Goal: Task Accomplishment & Management: Use online tool/utility

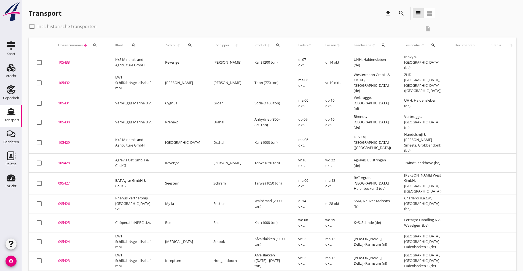
scroll to position [165, 0]
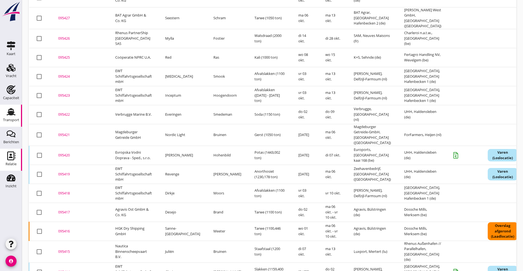
click at [9, 156] on icon "Relatie" at bounding box center [11, 156] width 9 height 9
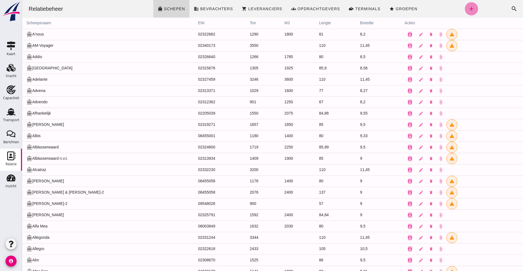
click at [468, 8] on icon "add" at bounding box center [471, 9] width 7 height 7
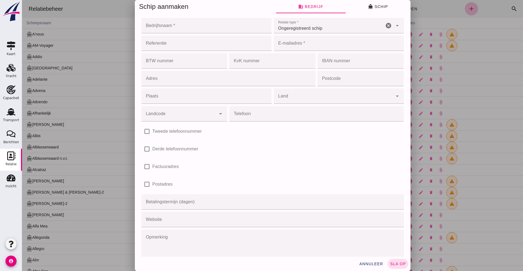
click at [495, 97] on div at bounding box center [272, 135] width 501 height 271
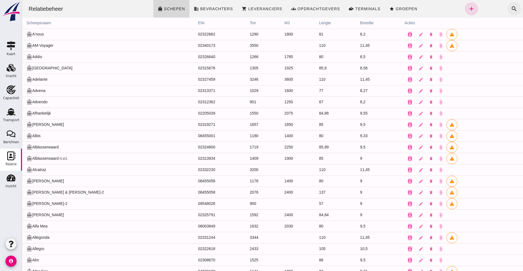
click at [510, 6] on icon "search" at bounding box center [513, 9] width 7 height 7
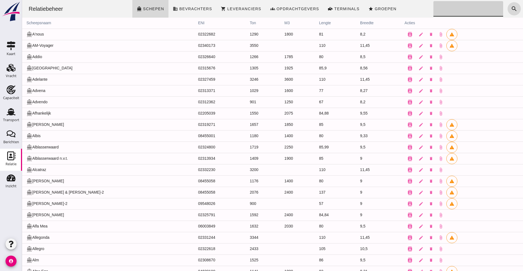
click at [433, 13] on input "Zoeken..." at bounding box center [466, 8] width 67 height 15
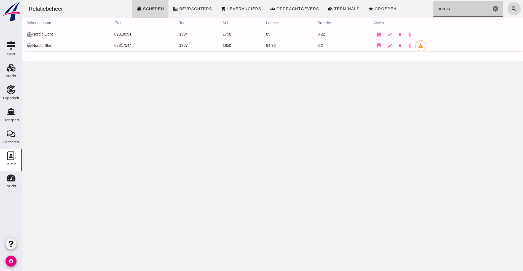
type input "nordic"
click at [40, 46] on td "directions_boat Nordic Star" at bounding box center [66, 45] width 88 height 11
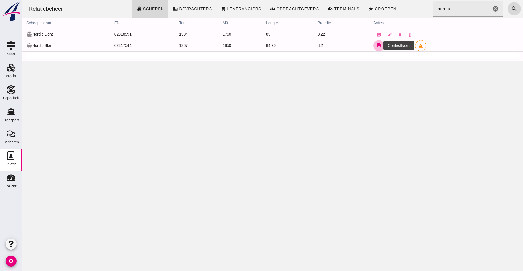
click at [376, 44] on icon "contacts" at bounding box center [378, 45] width 5 height 5
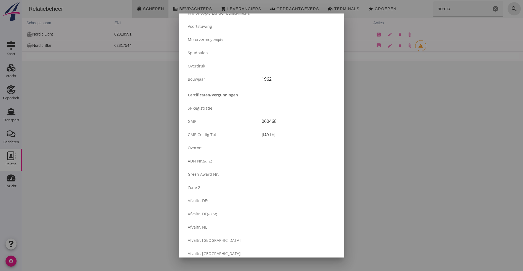
scroll to position [875, 0]
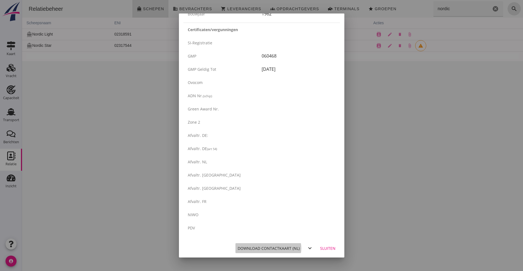
click at [263, 252] on button "Download contactkaart (nl)" at bounding box center [268, 248] width 67 height 10
click at [246, 246] on div "Download contactkaart (nl)" at bounding box center [268, 248] width 62 height 6
click at [320, 249] on div "Sluiten" at bounding box center [327, 248] width 15 height 6
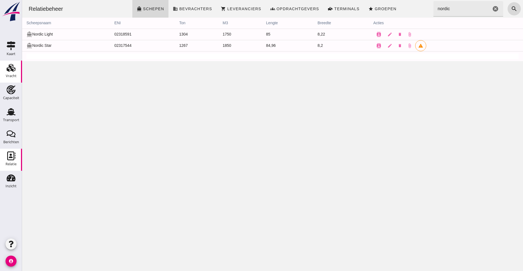
click at [10, 67] on use at bounding box center [11, 68] width 9 height 8
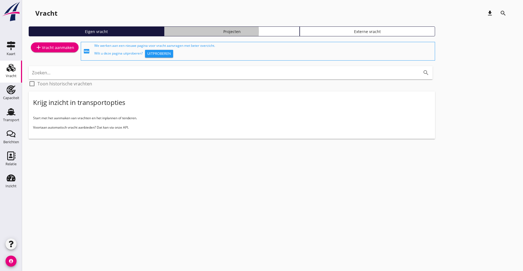
click at [183, 34] on link "Projecten" at bounding box center [231, 31] width 135 height 10
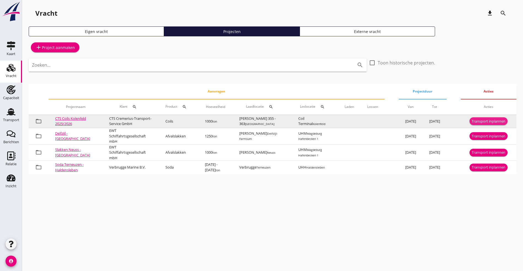
drag, startPoint x: 486, startPoint y: 123, endPoint x: 488, endPoint y: 120, distance: 3.6
click at [487, 121] on div "Transport inplannen" at bounding box center [488, 122] width 34 height 6
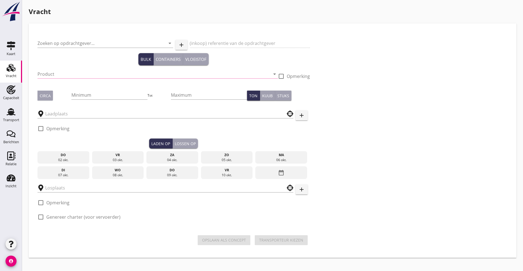
type input "CTS Cremerius-Transport-Service GmbH"
type input "Coils (5412)"
type input "1000"
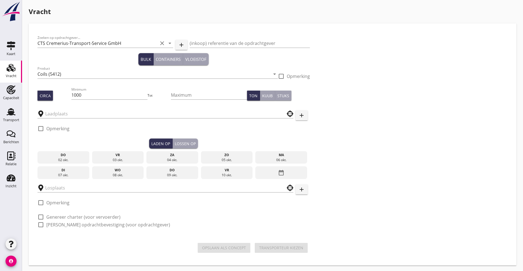
type input "[PERSON_NAME] 355 - 363"
type input "Coil Terminal"
checkbox input "true"
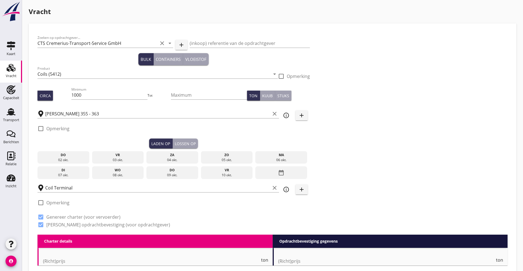
radio input "false"
checkbox input "true"
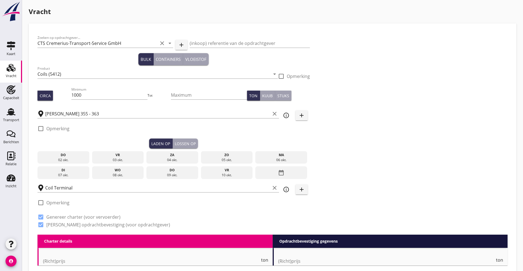
checkbox input "true"
type input "48"
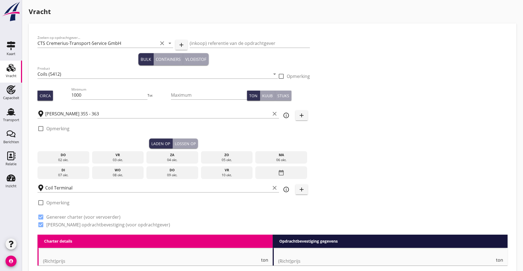
type input "12"
radio input "false"
checkbox input "true"
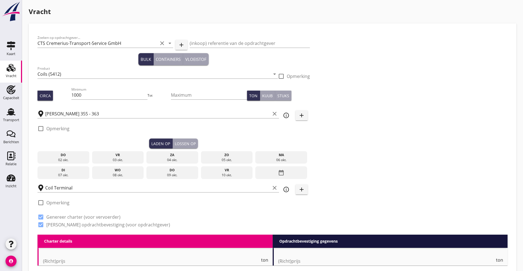
checkbox input "true"
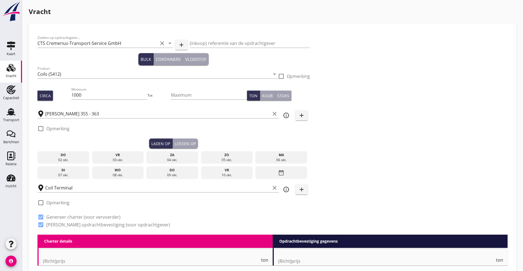
checkbox input "true"
type input "2"
drag, startPoint x: 71, startPoint y: 93, endPoint x: 177, endPoint y: 112, distance: 108.0
click at [71, 93] on input "1000" at bounding box center [109, 95] width 76 height 9
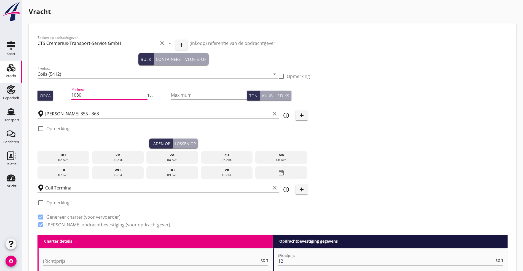
type input "1080"
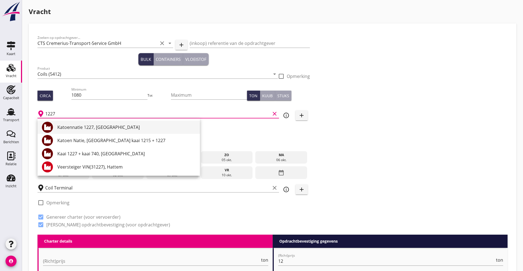
drag, startPoint x: 58, startPoint y: 119, endPoint x: 64, endPoint y: 123, distance: 7.5
click at [62, 121] on div "Katoennatie 1227, Antwerpen Katoen Natie, [GEOGRAPHIC_DATA] kaai 1215 + 1227 Ka…" at bounding box center [118, 146] width 162 height 57
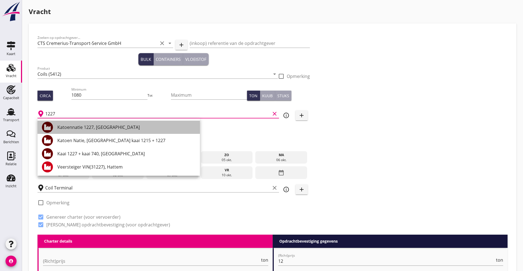
click at [65, 123] on div "Katoennatie 1227, [GEOGRAPHIC_DATA]" at bounding box center [126, 127] width 138 height 13
type input "Katoennatie 1227, [GEOGRAPHIC_DATA]"
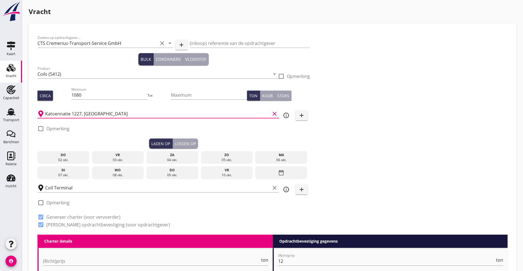
drag, startPoint x: 103, startPoint y: 170, endPoint x: 107, endPoint y: 169, distance: 3.5
click at [104, 169] on div "wo" at bounding box center [117, 170] width 49 height 5
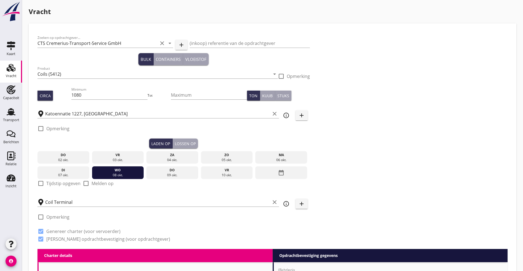
click at [66, 186] on div "check_box_outline_blank Tijdstip opgeven" at bounding box center [58, 186] width 43 height 13
click at [63, 185] on label "Tijdstip opgeven" at bounding box center [63, 184] width 34 height 6
checkbox input "true"
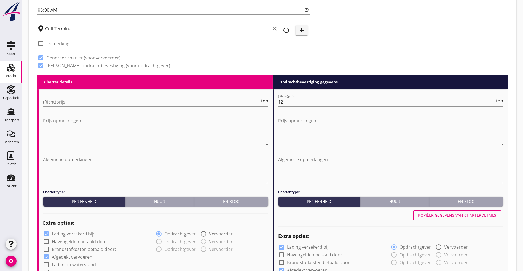
scroll to position [248, 0]
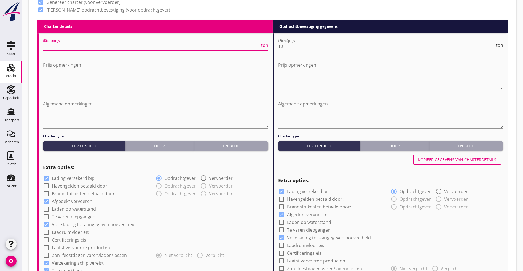
drag, startPoint x: 74, startPoint y: 42, endPoint x: 83, endPoint y: 50, distance: 11.7
click at [75, 43] on input "(Richt)prijs" at bounding box center [151, 46] width 217 height 9
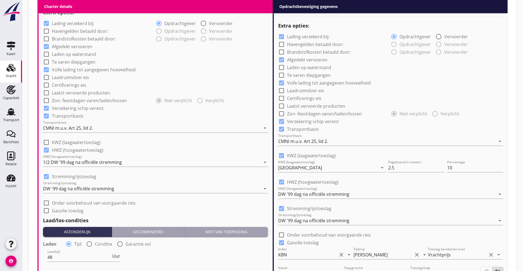
scroll to position [413, 0]
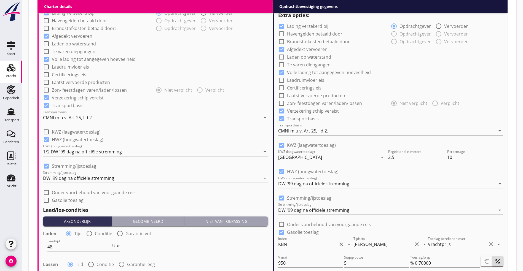
type input "12.25"
click at [45, 130] on div at bounding box center [46, 131] width 9 height 9
checkbox input "true"
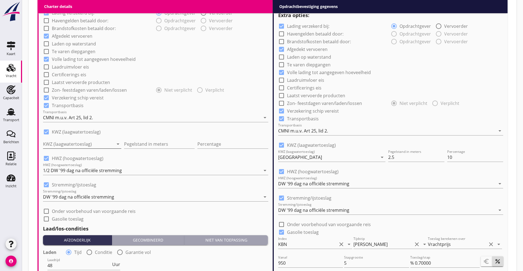
click at [61, 143] on div at bounding box center [78, 144] width 71 height 9
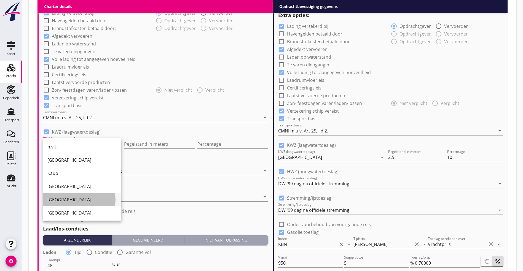
click at [70, 203] on div "[GEOGRAPHIC_DATA]" at bounding box center [81, 199] width 69 height 13
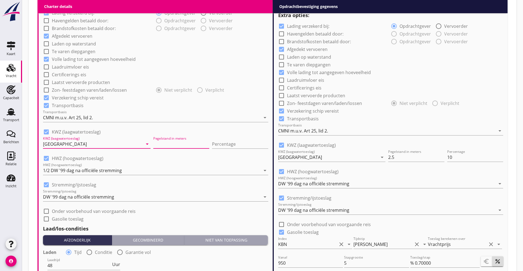
click at [166, 143] on input "Pegelstand in meters" at bounding box center [181, 144] width 56 height 9
type input "2.50"
click at [233, 138] on div "Percentage" at bounding box center [240, 145] width 56 height 18
click at [231, 146] on input "Percentage" at bounding box center [240, 144] width 56 height 9
type input "10"
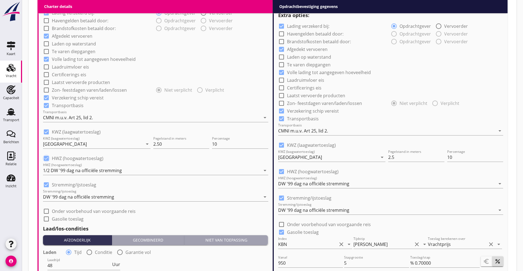
drag, startPoint x: 53, startPoint y: 183, endPoint x: 50, endPoint y: 184, distance: 3.1
click at [52, 184] on label "Stremming/ijstoeslag" at bounding box center [74, 185] width 44 height 6
checkbox input "false"
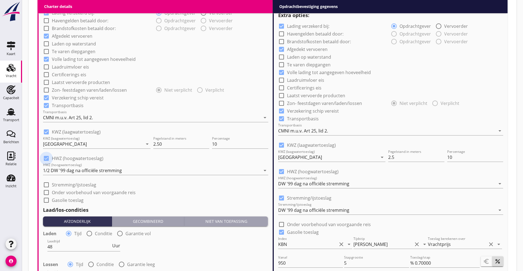
click at [47, 159] on div at bounding box center [46, 158] width 9 height 9
checkbox input "false"
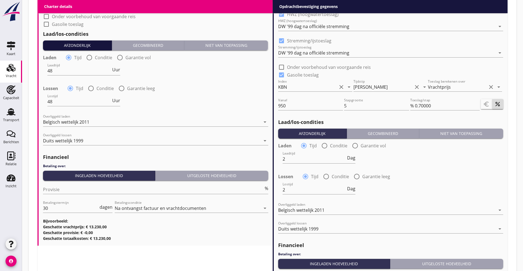
scroll to position [579, 0]
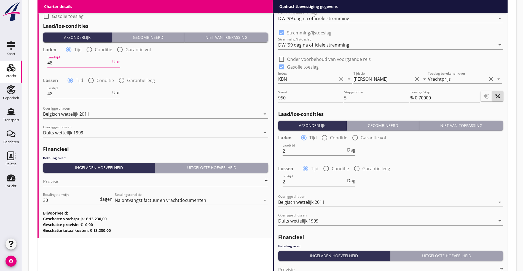
drag, startPoint x: 59, startPoint y: 61, endPoint x: -48, endPoint y: 45, distance: 107.4
type input "36"
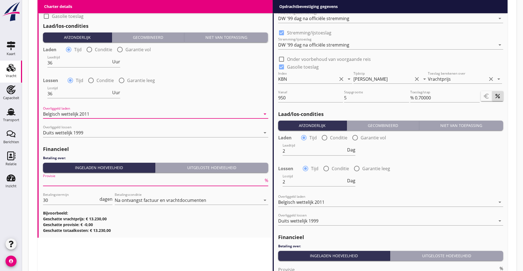
click at [78, 178] on input "Provisie" at bounding box center [153, 181] width 220 height 9
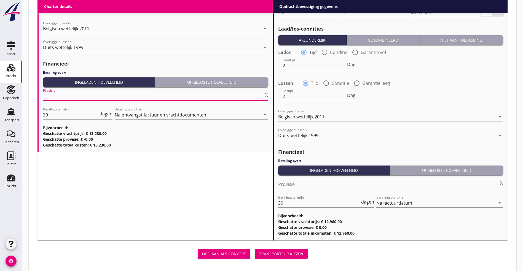
scroll to position [669, 0]
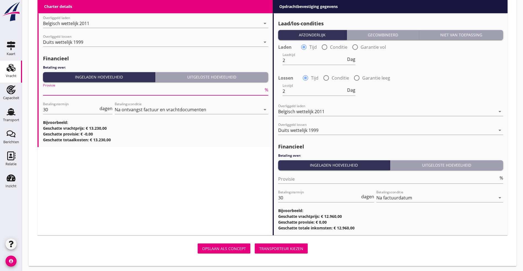
click at [255, 244] on button "Transporteur kiezen" at bounding box center [281, 249] width 53 height 10
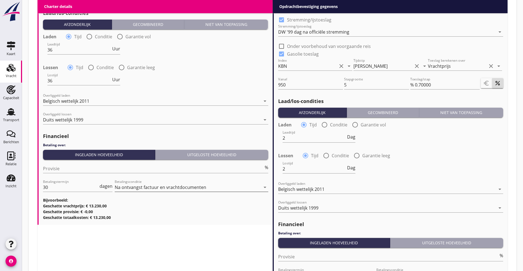
scroll to position [497, 0]
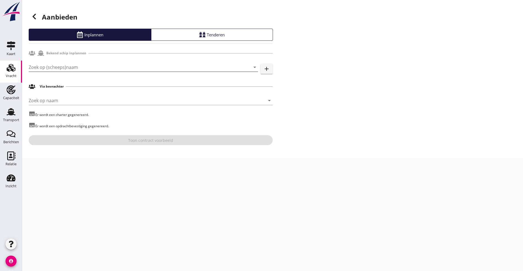
click at [95, 71] on input "Zoek op (scheeps)naam" at bounding box center [136, 67] width 214 height 9
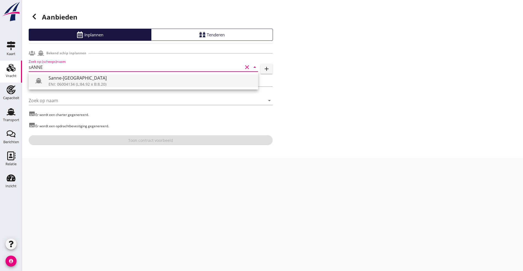
click at [73, 84] on div "ENI: 06004134 (L:84.92 x B:8.20)" at bounding box center [150, 84] width 205 height 6
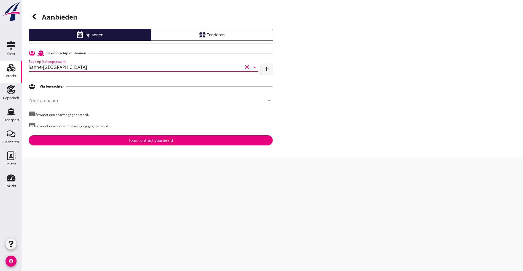
type input "Sanne-[GEOGRAPHIC_DATA]"
click at [71, 98] on input "Zoek op naam" at bounding box center [143, 100] width 228 height 9
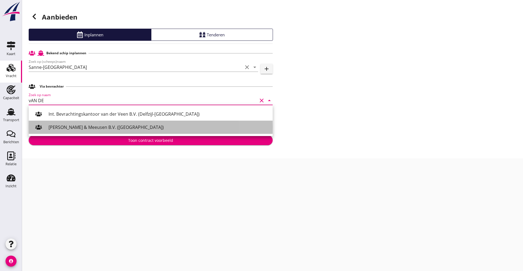
click at [81, 125] on div "[PERSON_NAME] & Meeusen B.V. ([GEOGRAPHIC_DATA])" at bounding box center [158, 127] width 220 height 7
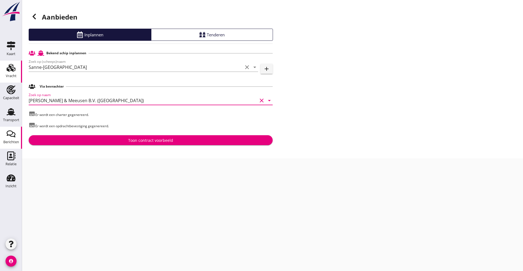
type input "[PERSON_NAME] & Meeusen B.V. ([GEOGRAPHIC_DATA])"
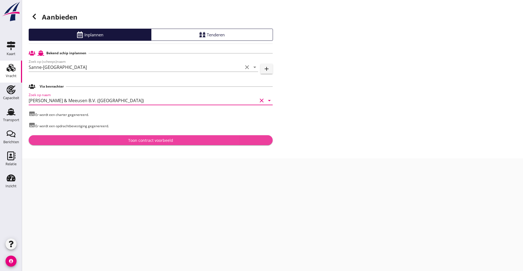
click at [110, 140] on div "Toon contract voorbeeld" at bounding box center [150, 140] width 235 height 6
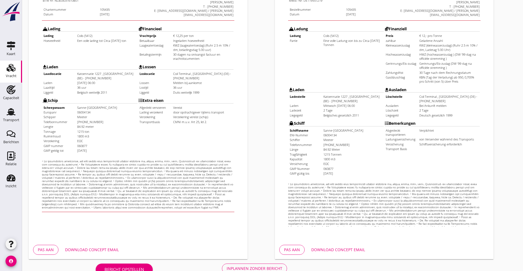
scroll to position [137, 0]
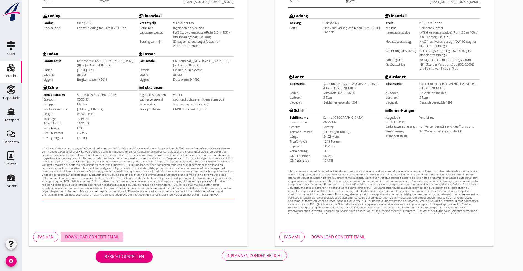
click at [110, 236] on div "Download concept email" at bounding box center [92, 237] width 54 height 6
click at [83, 234] on button "Download concept email" at bounding box center [92, 237] width 63 height 10
click at [323, 234] on button "Download concept email" at bounding box center [338, 237] width 63 height 10
click at [342, 235] on div "Download concept email" at bounding box center [338, 237] width 54 height 6
click at [14, 157] on use at bounding box center [11, 156] width 8 height 9
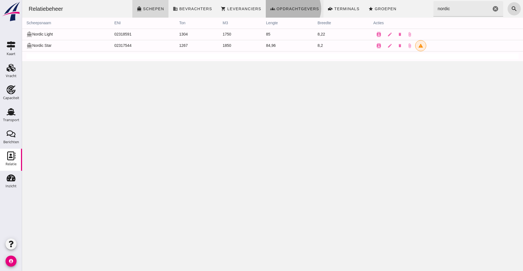
click at [285, 9] on span "Opdrachtgevers" at bounding box center [297, 9] width 43 height 4
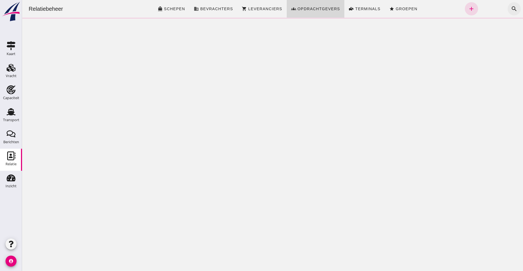
click at [510, 8] on icon "search" at bounding box center [513, 9] width 7 height 7
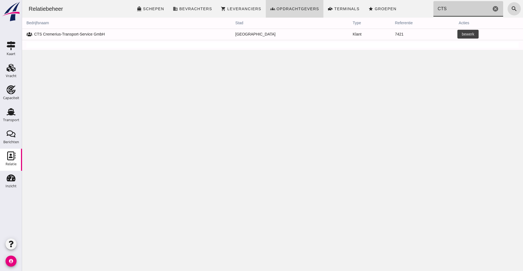
type input "CTS"
click at [461, 34] on icon "edit" at bounding box center [463, 34] width 5 height 5
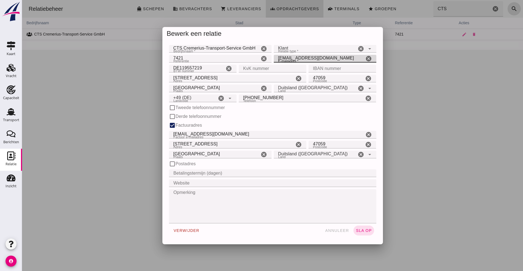
drag, startPoint x: 345, startPoint y: 58, endPoint x: 204, endPoint y: 56, distance: 140.5
click at [204, 56] on div "Referentie Referentie 7421 cancel E-mailadres * E-mailadres * [EMAIL_ADDRESS][D…" at bounding box center [272, 59] width 209 height 10
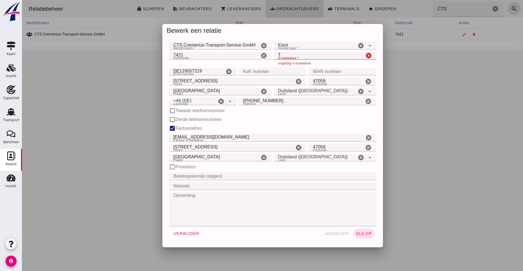
click at [295, 55] on input "T." at bounding box center [319, 56] width 90 height 8
type input "T"
type input "R"
click at [305, 55] on input "t.dockbre" at bounding box center [319, 56] width 90 height 8
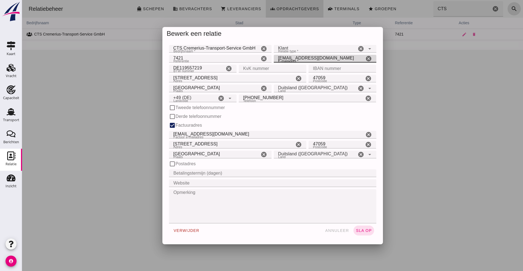
type input "[EMAIL_ADDRESS][DOMAIN_NAME]"
click at [297, 109] on div "check_box_outline_blank Tweede telefoonnummer" at bounding box center [272, 107] width 207 height 7
click at [169, 108] on input "Tweede telefoonnummer" at bounding box center [172, 107] width 7 height 7
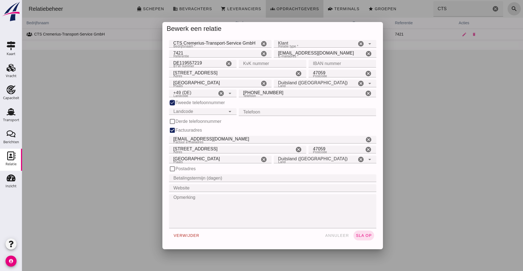
click at [169, 103] on input "Tweede telefoonnummer" at bounding box center [172, 102] width 7 height 7
checkbox input "false"
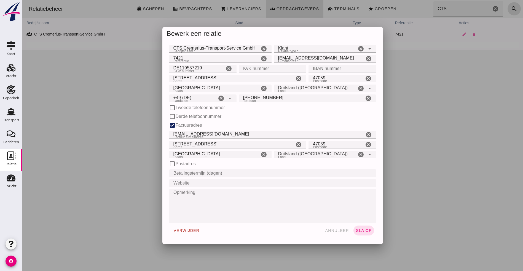
click at [331, 57] on input "[EMAIL_ADDRESS][DOMAIN_NAME]" at bounding box center [319, 59] width 90 height 8
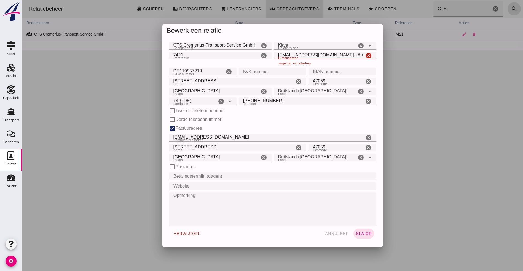
click at [359, 53] on input "[EMAIL_ADDRESS][DOMAIN_NAME] ; A.raschdorf" at bounding box center [319, 56] width 90 height 8
click at [369, 233] on button "sla op" at bounding box center [363, 234] width 21 height 10
click at [336, 54] on input "[EMAIL_ADDRESS][DOMAIN_NAME] ;" at bounding box center [319, 56] width 90 height 8
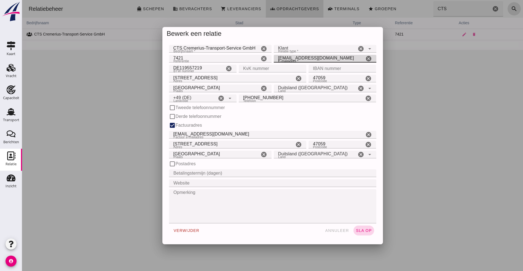
type input "[EMAIL_ADDRESS][DOMAIN_NAME]"
click at [358, 229] on span "sla op" at bounding box center [363, 230] width 16 height 4
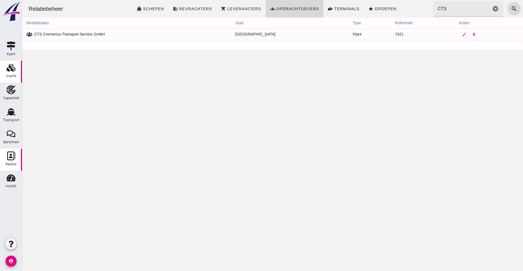
click at [11, 72] on icon "Vracht" at bounding box center [11, 67] width 9 height 9
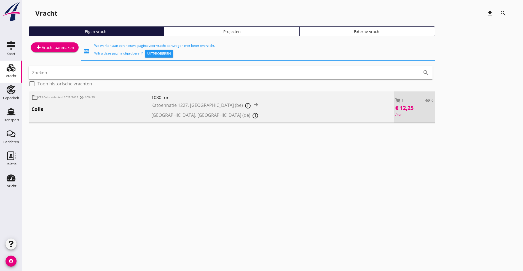
click at [92, 106] on span "Coils" at bounding box center [91, 109] width 120 height 7
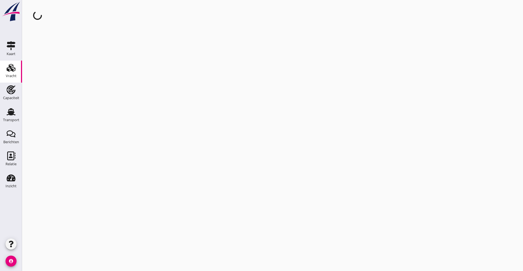
click at [92, 105] on div "cancel You are impersonating another user." at bounding box center [272, 135] width 501 height 271
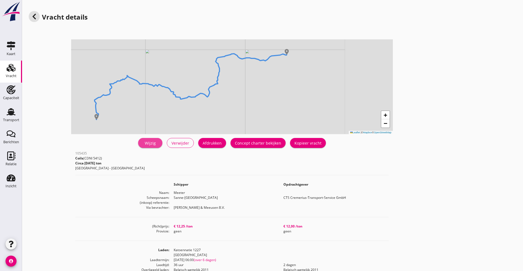
click at [138, 140] on link "Wijzig" at bounding box center [150, 143] width 24 height 10
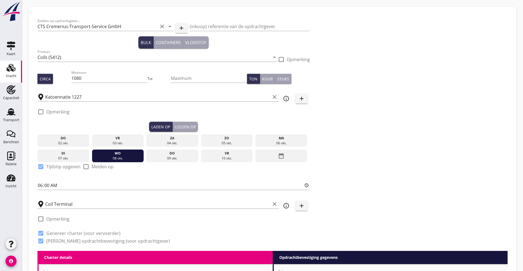
click at [145, 121] on div "check_box_outline_blank Opmerking" at bounding box center [173, 113] width 272 height 17
click at [175, 124] on div "Lossen op" at bounding box center [185, 127] width 21 height 6
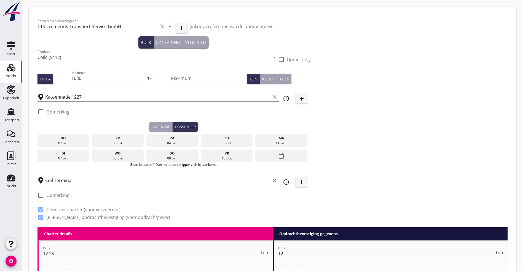
click at [278, 154] on icon "date_range" at bounding box center [281, 156] width 7 height 10
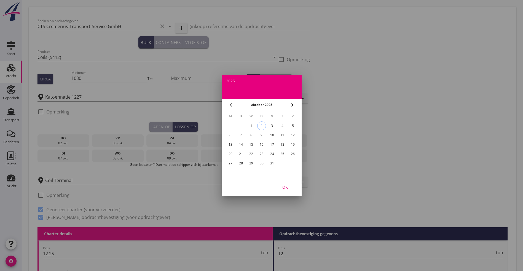
click at [250, 143] on div "15" at bounding box center [251, 144] width 9 height 9
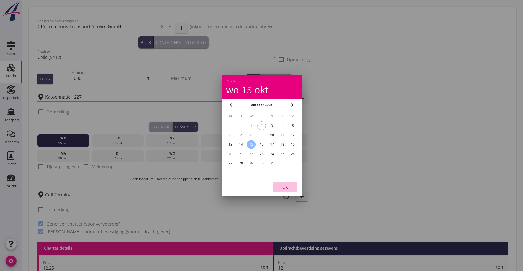
click at [287, 187] on div "OK" at bounding box center [284, 187] width 15 height 6
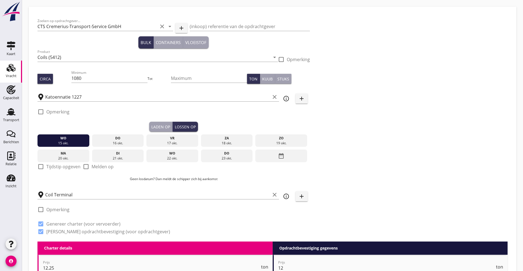
click at [41, 167] on div at bounding box center [40, 166] width 9 height 9
checkbox input "true"
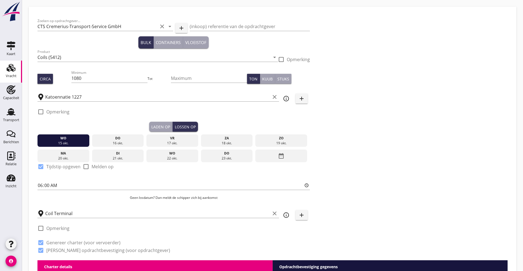
click at [122, 120] on div "check_box_outline_blank Opmerking" at bounding box center [173, 113] width 272 height 17
click at [151, 125] on div "Laden op" at bounding box center [160, 127] width 19 height 6
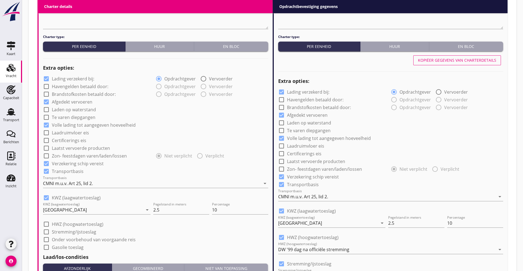
scroll to position [652, 0]
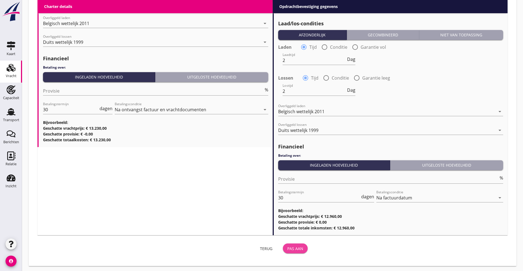
click at [287, 247] on div "Pas aan" at bounding box center [295, 249] width 16 height 6
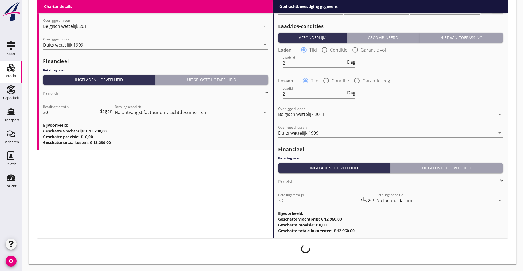
scroll to position [648, 0]
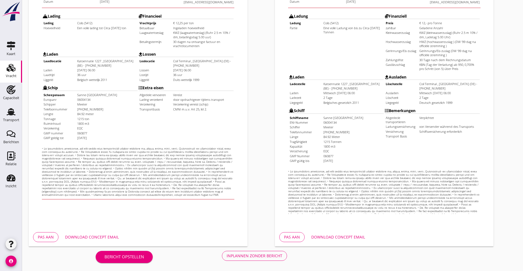
scroll to position [137, 0]
click at [95, 238] on div "Download concept email" at bounding box center [92, 237] width 54 height 6
click at [107, 236] on div "Download concept email" at bounding box center [92, 237] width 54 height 6
click at [96, 234] on div "Download concept email" at bounding box center [92, 237] width 54 height 6
click at [105, 233] on button "Download concept email" at bounding box center [92, 237] width 63 height 10
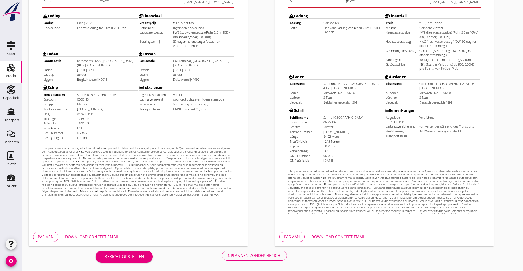
click at [98, 238] on div "Download concept email" at bounding box center [92, 237] width 54 height 6
click at [226, 256] on div "Inplannen zonder bericht" at bounding box center [254, 256] width 56 height 6
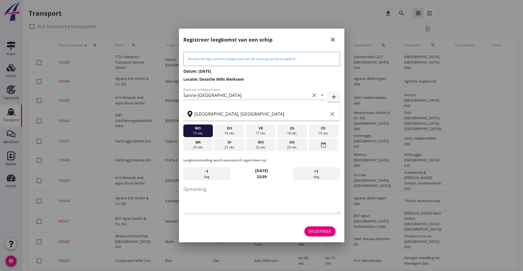
click at [325, 234] on div "Registreer" at bounding box center [320, 231] width 22 height 6
